Goal: Task Accomplishment & Management: Use online tool/utility

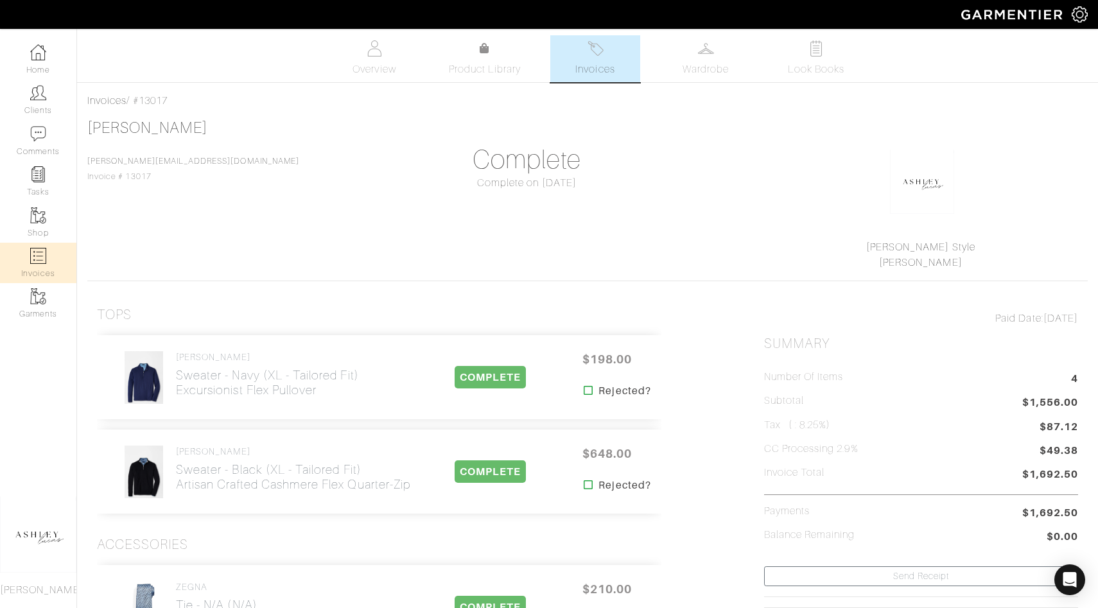
click at [36, 254] on img at bounding box center [38, 256] width 16 height 16
select select
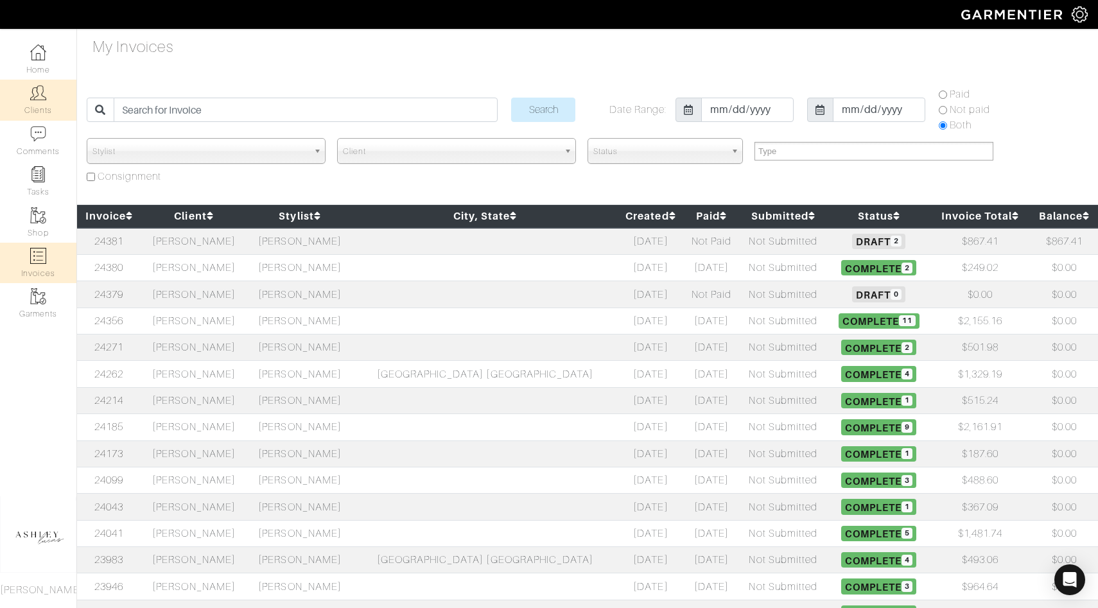
click at [41, 97] on img at bounding box center [38, 93] width 16 height 16
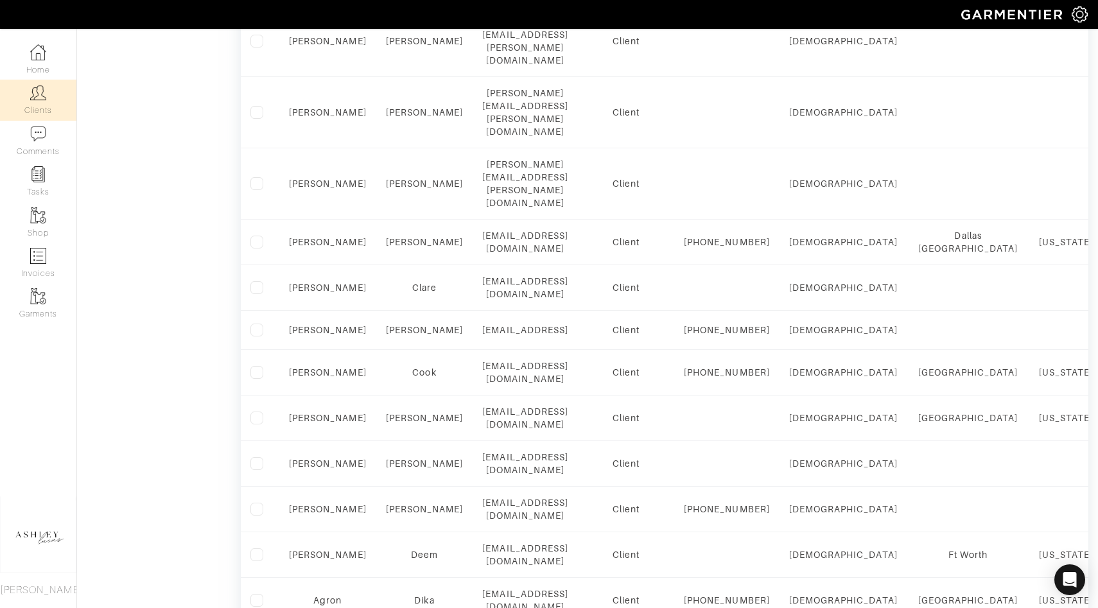
scroll to position [932, 0]
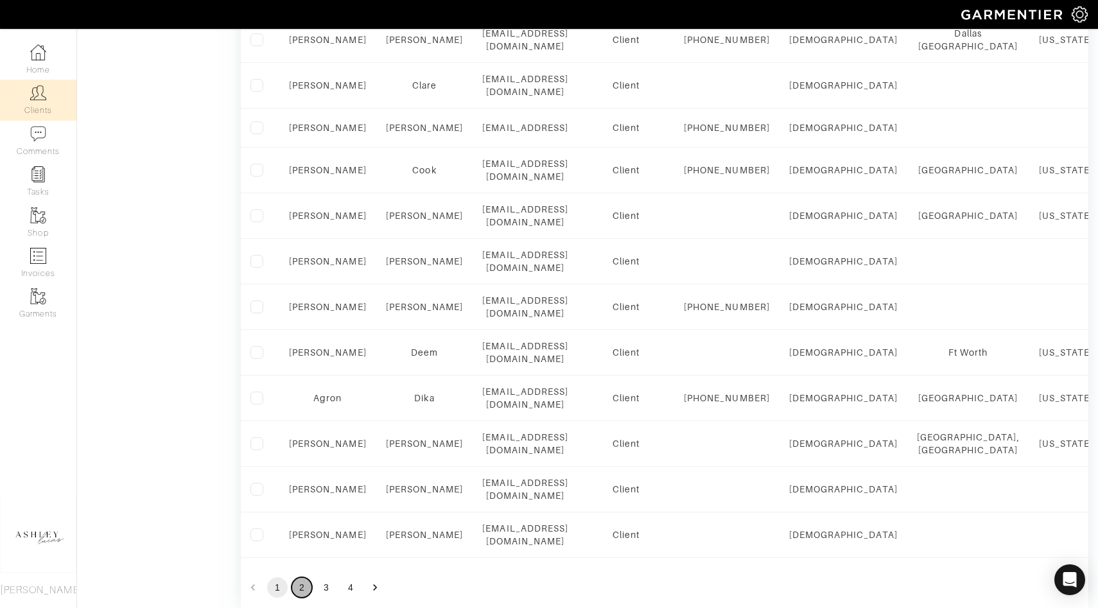
click at [300, 577] on button "2" at bounding box center [302, 587] width 21 height 21
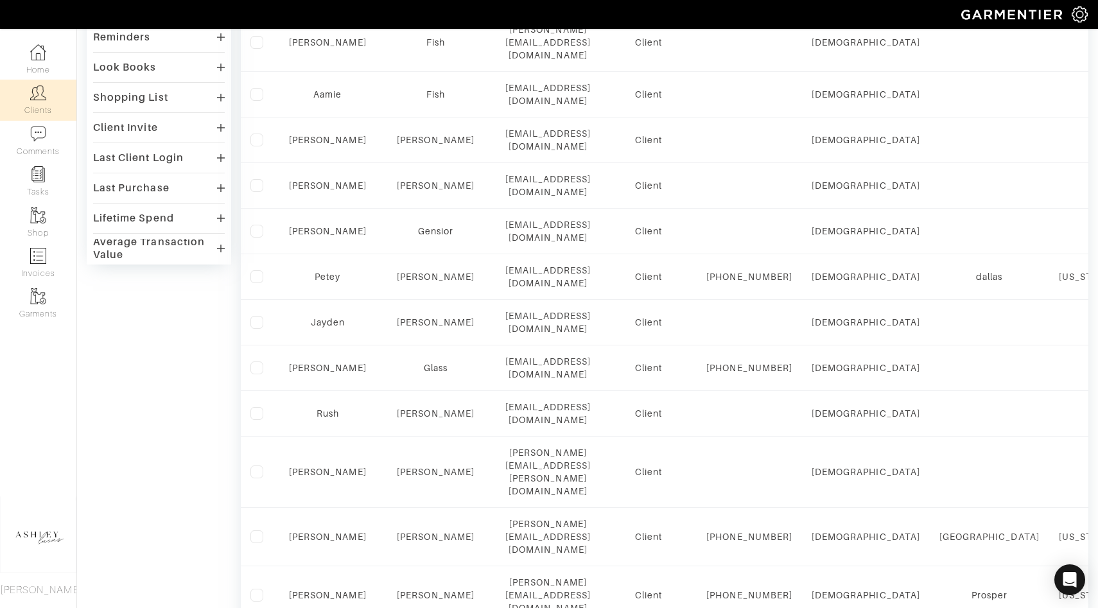
scroll to position [352, 0]
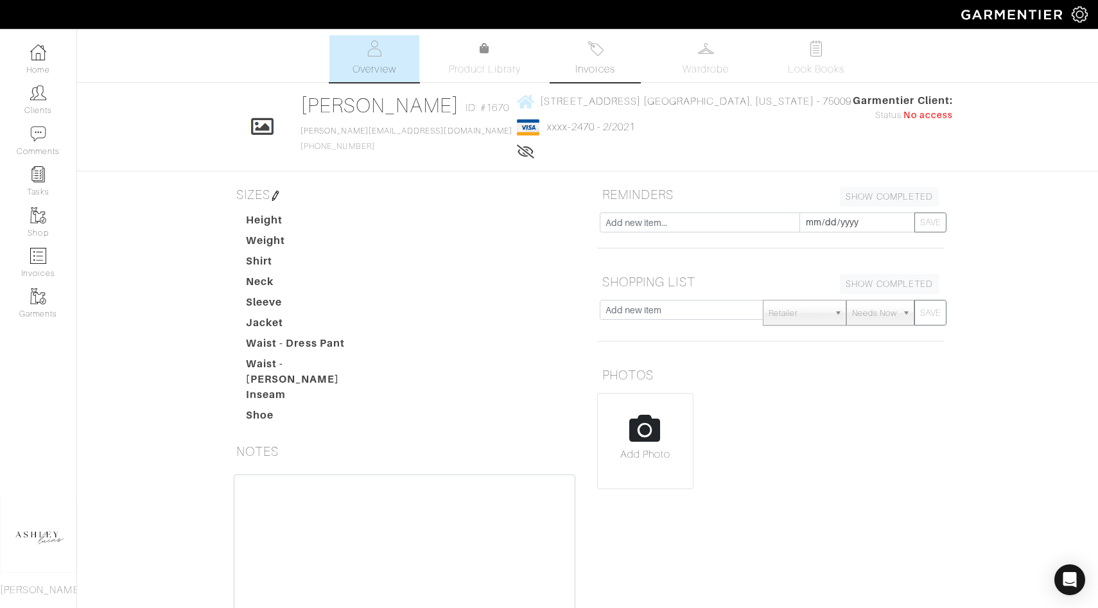
click at [582, 58] on link "Invoices" at bounding box center [595, 58] width 90 height 47
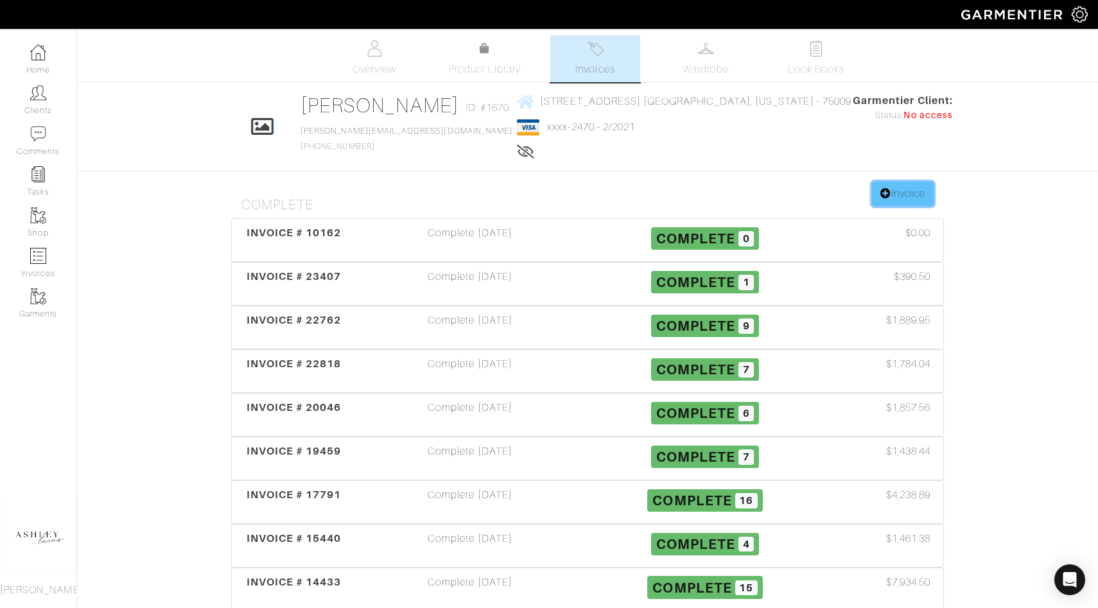
click at [930, 189] on link "Invoice" at bounding box center [903, 194] width 62 height 24
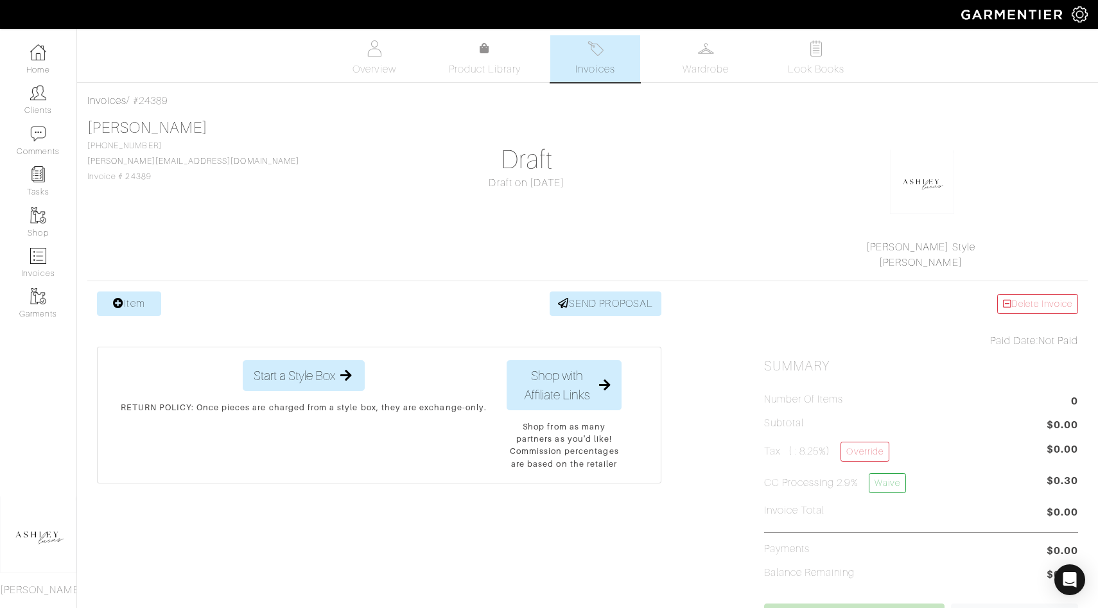
drag, startPoint x: 185, startPoint y: 99, endPoint x: 139, endPoint y: 96, distance: 45.7
click at [139, 96] on div "Invoices / #24389" at bounding box center [587, 100] width 1000 height 15
copy div "24389"
click at [33, 223] on link "Shop" at bounding box center [38, 222] width 76 height 40
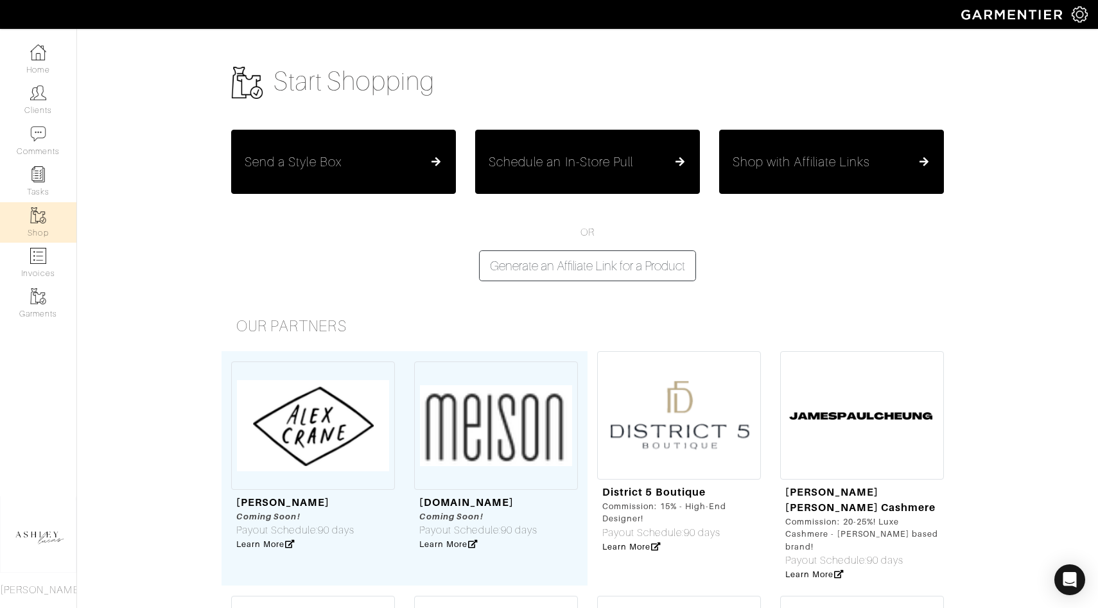
click at [550, 170] on h5 "Schedule an In-Store Pull" at bounding box center [561, 161] width 144 height 15
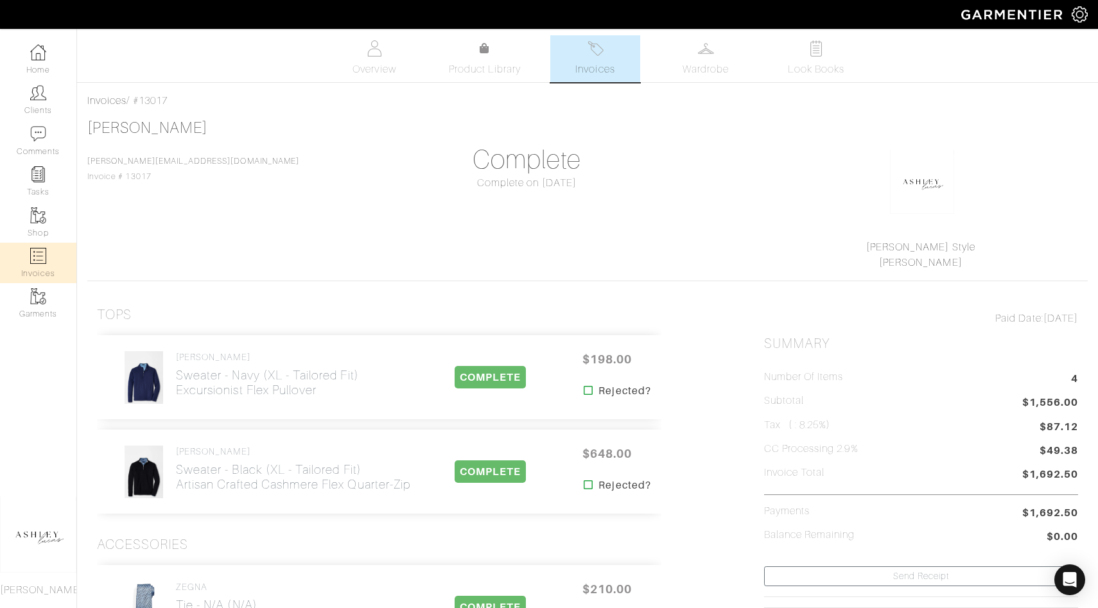
click at [41, 268] on link "Invoices" at bounding box center [38, 263] width 76 height 40
select select
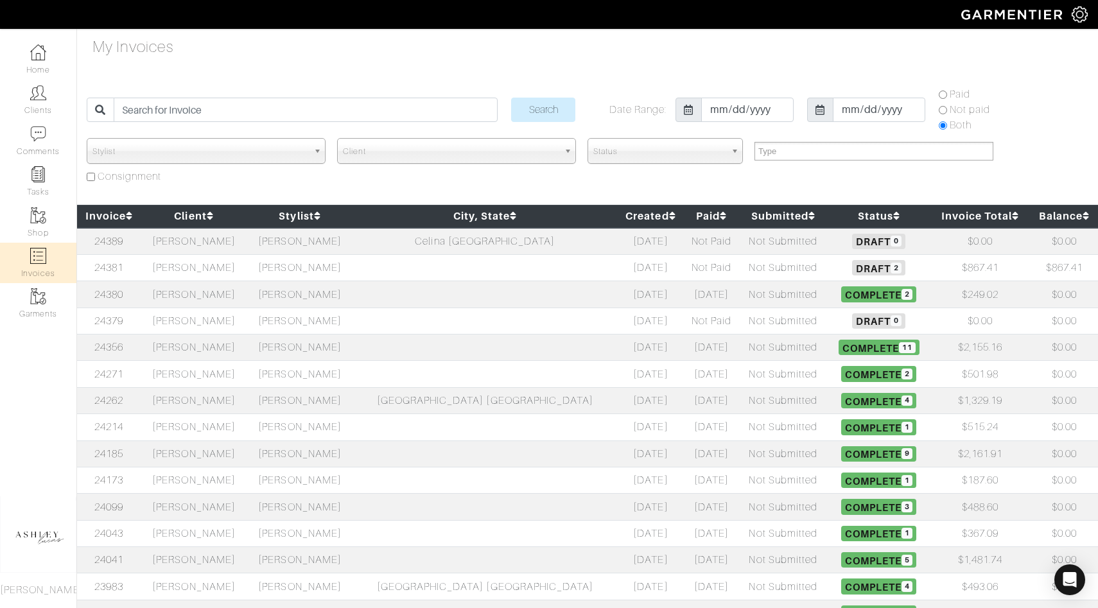
click at [232, 238] on td "[PERSON_NAME]" at bounding box center [194, 241] width 106 height 27
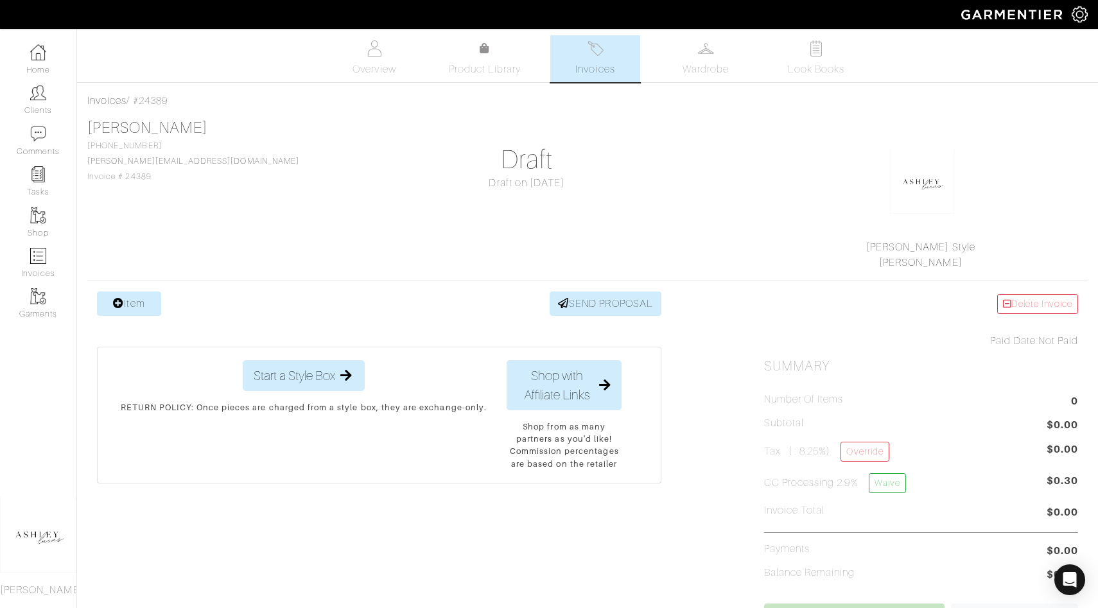
drag, startPoint x: 187, startPoint y: 101, endPoint x: 137, endPoint y: 100, distance: 49.4
click at [137, 101] on div "Invoices / #24389" at bounding box center [587, 100] width 1000 height 15
copy div "#24389"
click at [42, 232] on link "Shop" at bounding box center [38, 222] width 76 height 40
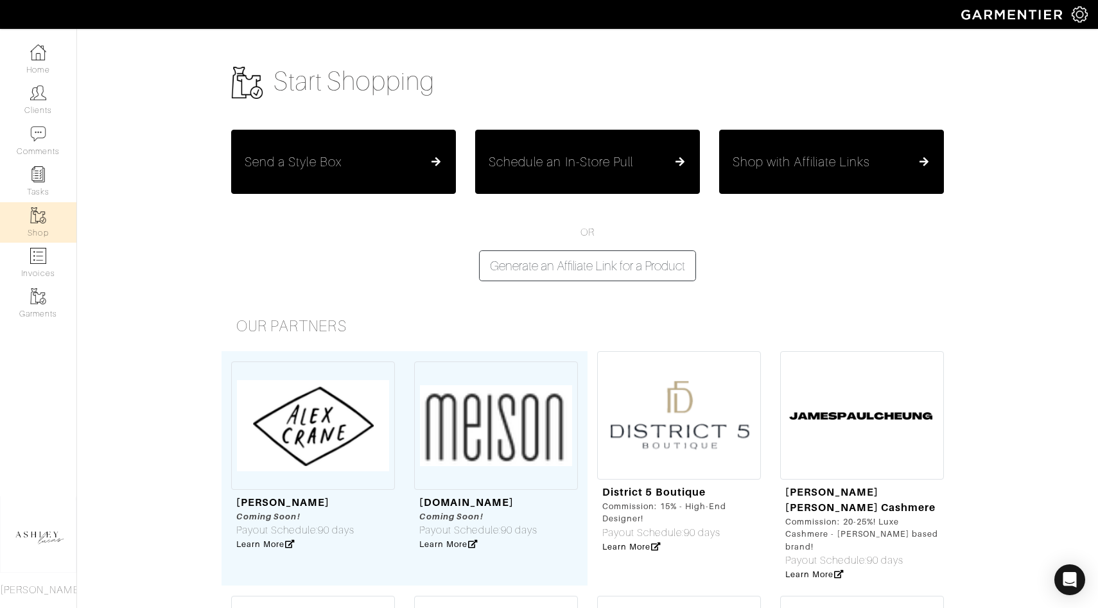
click at [589, 162] on h5 "Schedule an In-Store Pull" at bounding box center [561, 161] width 144 height 15
